Goal: Task Accomplishment & Management: Use online tool/utility

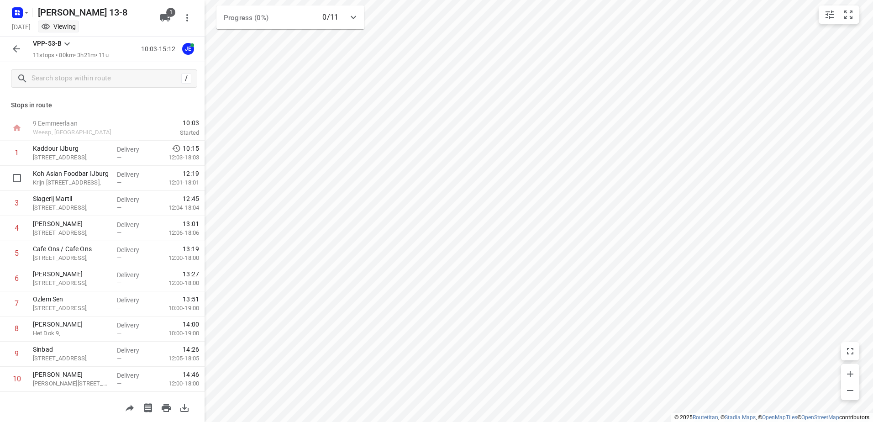
scroll to position [49, 0]
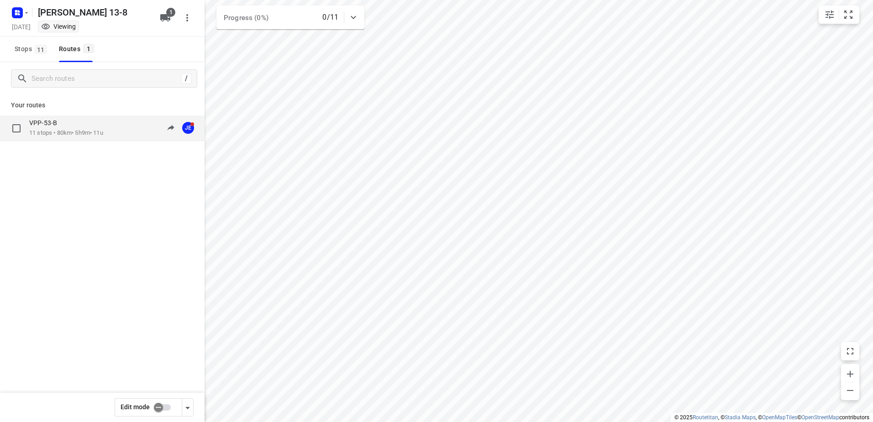
click at [53, 128] on div "VPP-53-B 11 stops • 80km • 5h9m • 11u" at bounding box center [66, 128] width 74 height 19
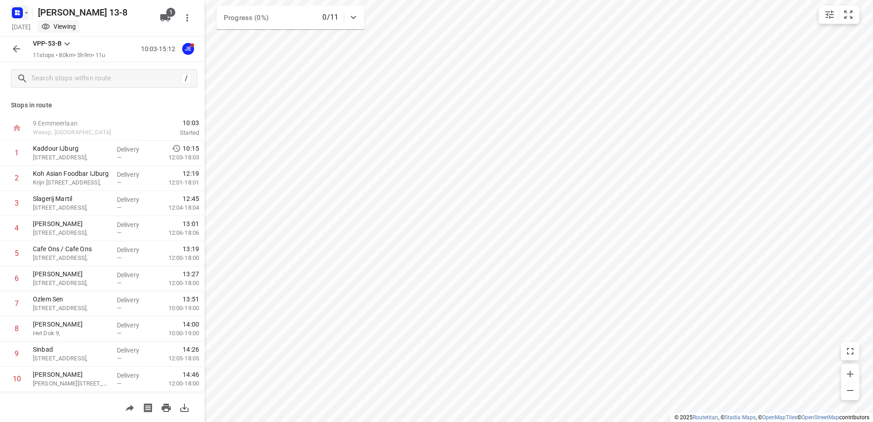
click at [26, 11] on icon "button" at bounding box center [26, 12] width 7 height 7
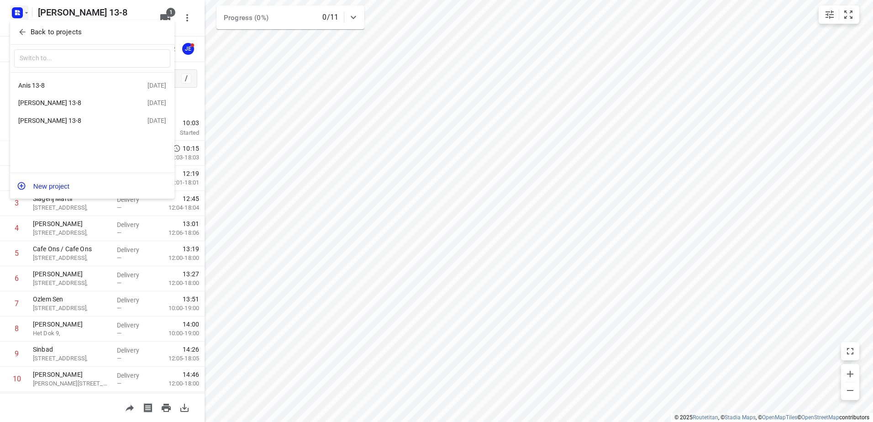
click at [45, 85] on div "Anis 13-8" at bounding box center [70, 85] width 105 height 7
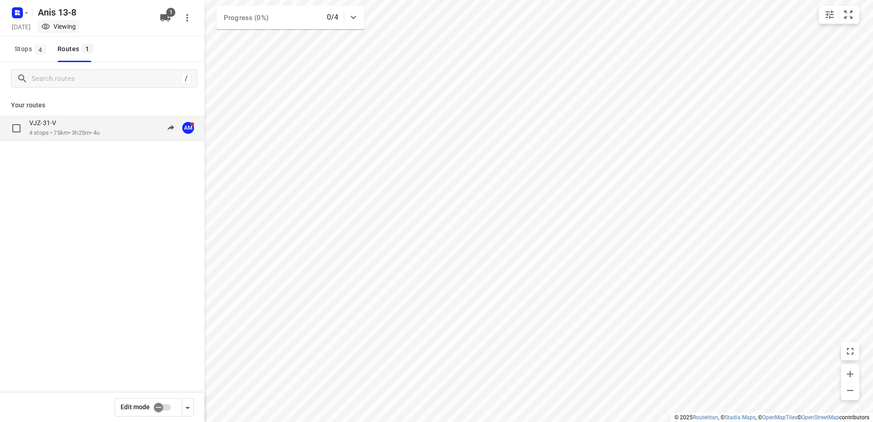
click at [48, 126] on p "VJZ-31-V" at bounding box center [45, 123] width 32 height 8
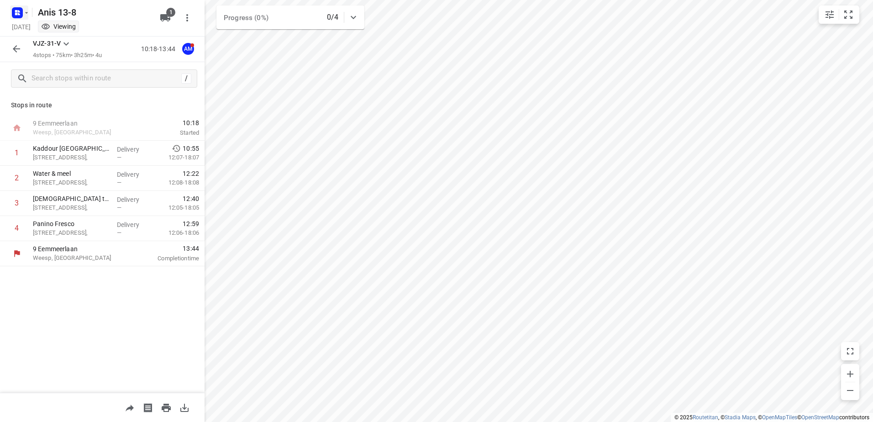
click at [24, 10] on icon "button" at bounding box center [26, 12] width 7 height 7
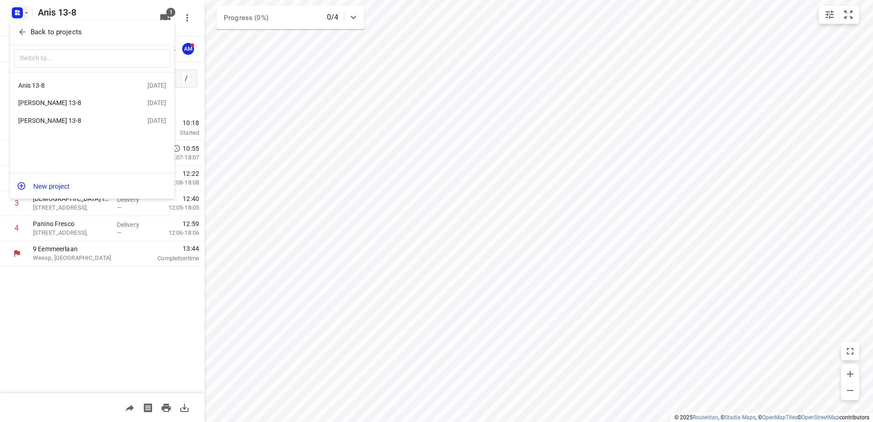
click at [41, 121] on div "Anwar 13-8" at bounding box center [70, 120] width 105 height 7
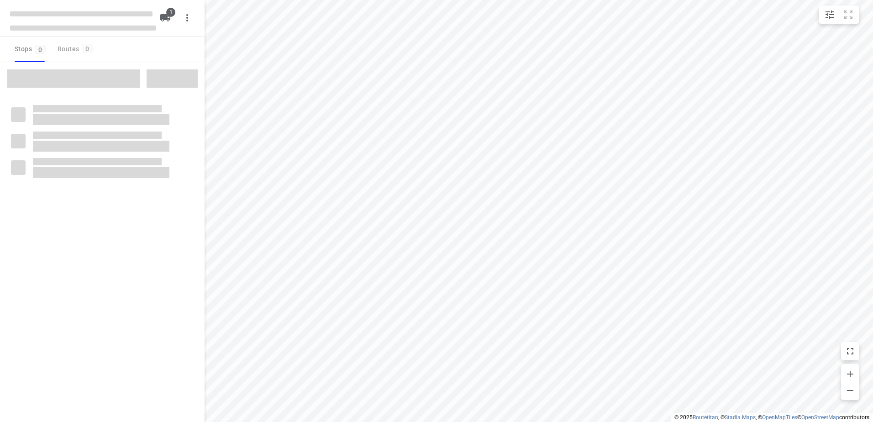
type input "distance"
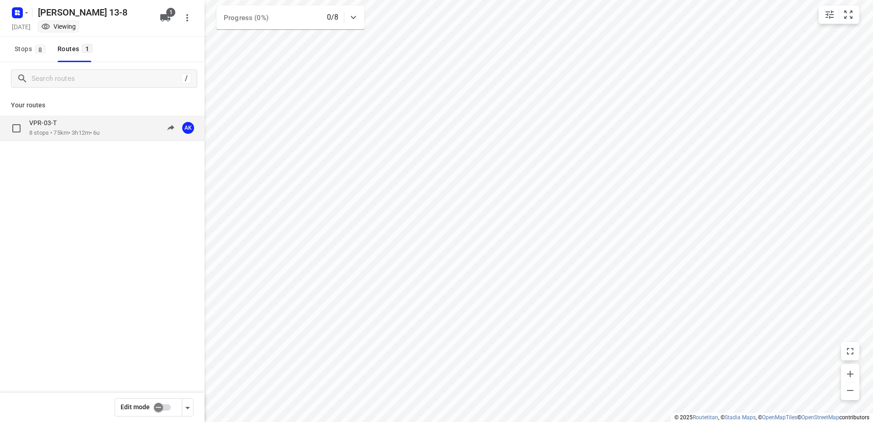
click at [45, 130] on p "8 stops • 75km • 3h12m • 6u" at bounding box center [64, 133] width 71 height 9
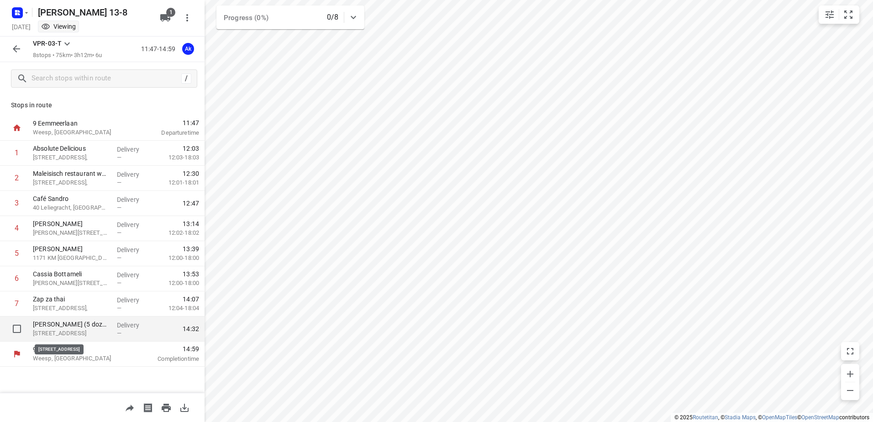
click at [85, 330] on p "219 Linnaeusstraat, Amsterdam" at bounding box center [71, 333] width 77 height 9
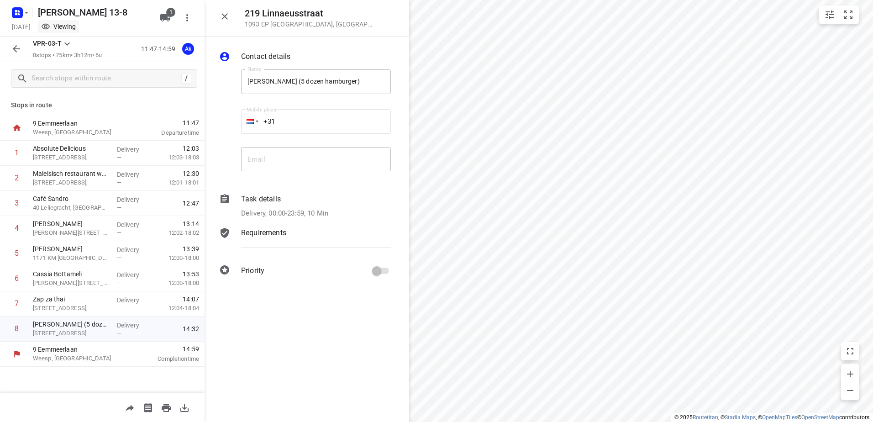
click at [317, 341] on div "Contact details Name Meram Oost (5 dozen hamburger) Name Mobile phone +31 ​ Ema…" at bounding box center [307, 229] width 205 height 385
click at [105, 378] on div "Stops in route 9 Eemmeerlaan Weesp, Netherlands 11:47 Departure time 1 Absolute…" at bounding box center [102, 244] width 205 height 298
click at [224, 13] on icon "button" at bounding box center [224, 16] width 11 height 11
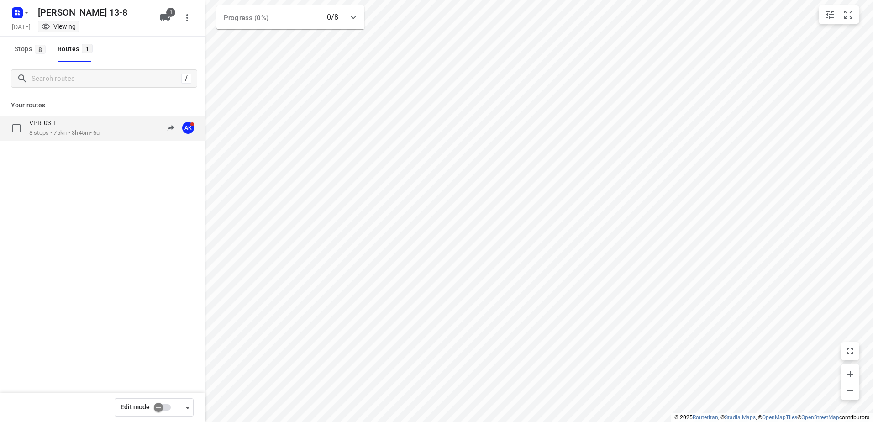
click at [52, 130] on p "8 stops • 75km • 3h45m • 6u" at bounding box center [64, 133] width 71 height 9
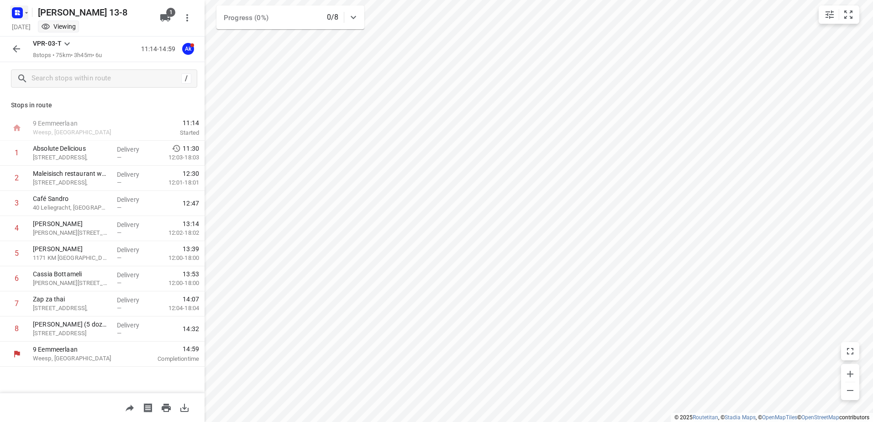
click at [27, 18] on button "button" at bounding box center [19, 12] width 18 height 15
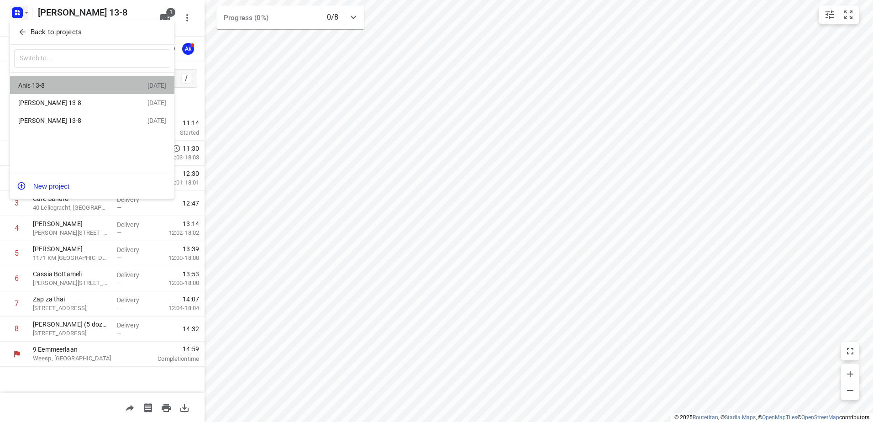
click at [37, 84] on div "Anis 13-8" at bounding box center [70, 85] width 105 height 7
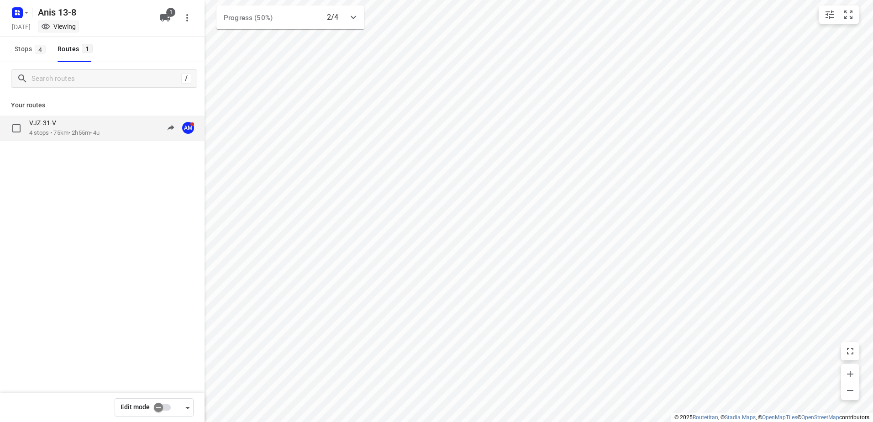
click at [68, 125] on div "VJZ-31-V" at bounding box center [64, 124] width 71 height 10
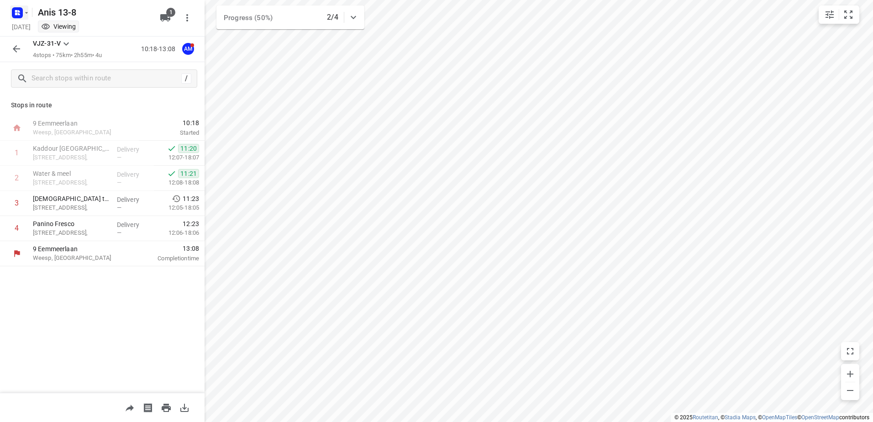
click at [28, 11] on icon "button" at bounding box center [26, 12] width 7 height 7
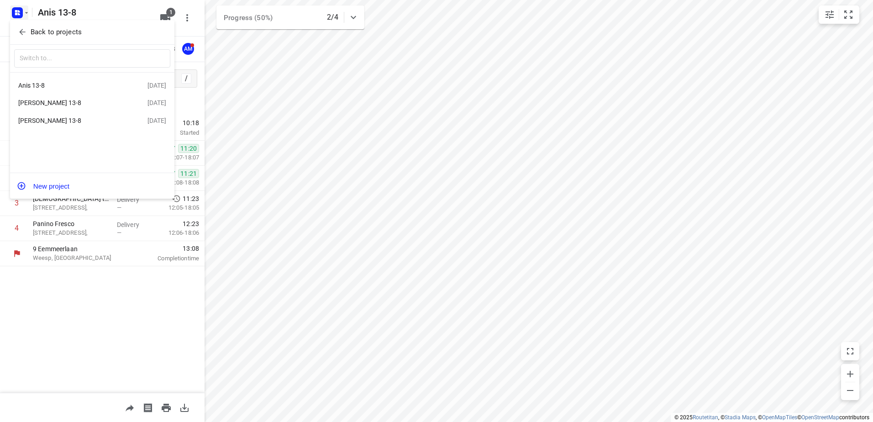
click at [45, 104] on div "[PERSON_NAME] 13-8" at bounding box center [70, 102] width 105 height 7
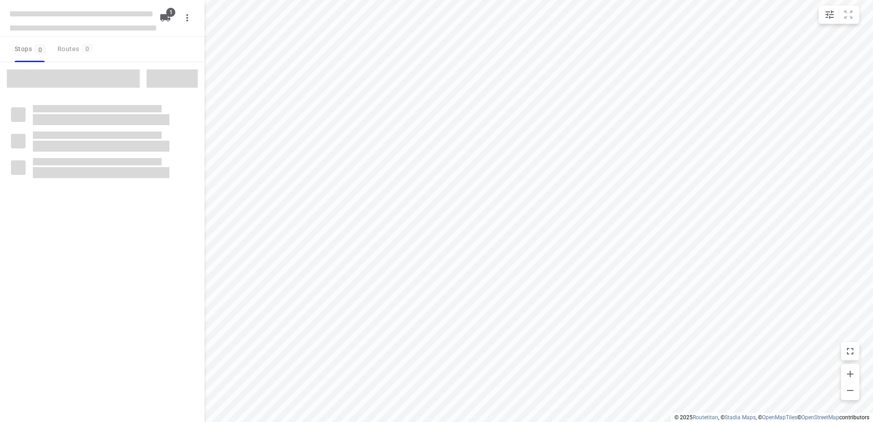
type input "distance"
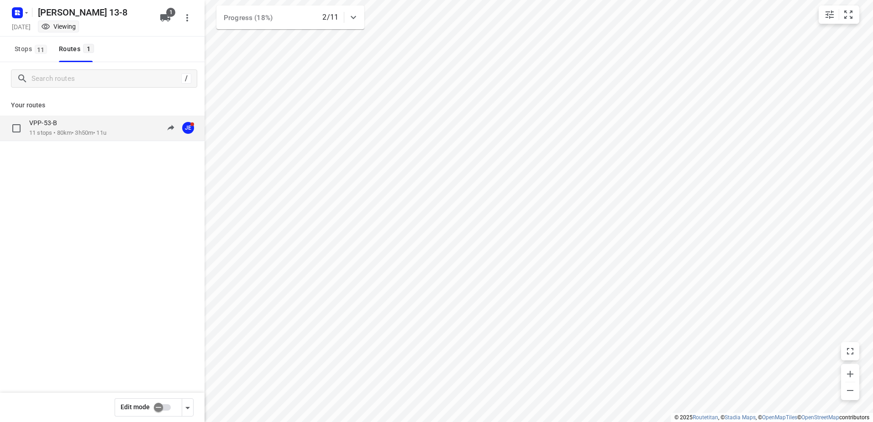
click at [70, 125] on div "VPP-53-B" at bounding box center [67, 124] width 77 height 10
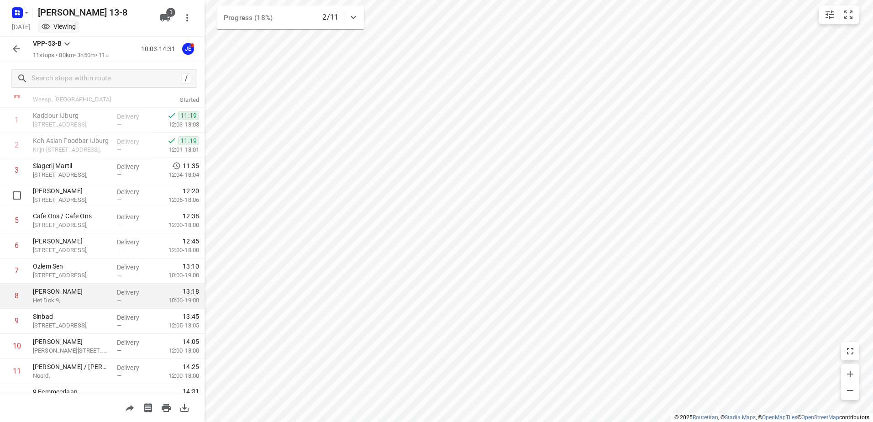
scroll to position [49, 0]
